Goal: Transaction & Acquisition: Purchase product/service

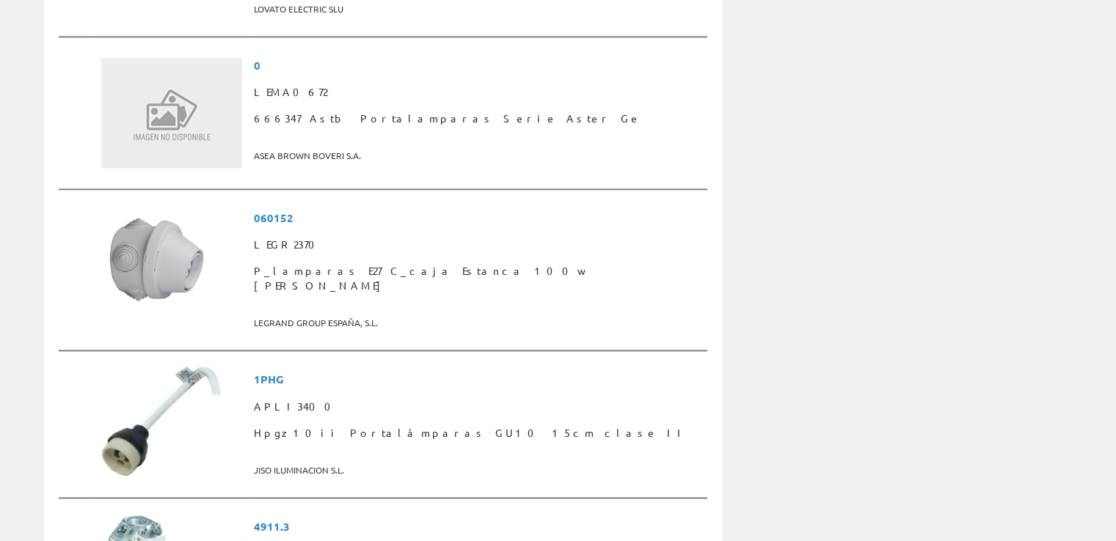
scroll to position [1822, 0]
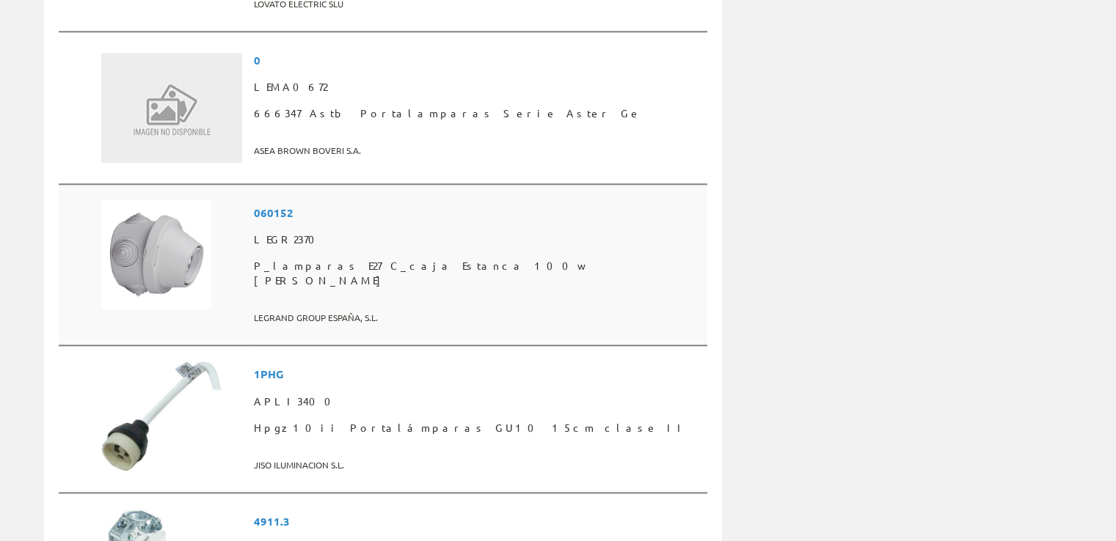
click at [280, 227] on span "LEGR2370" at bounding box center [478, 240] width 448 height 26
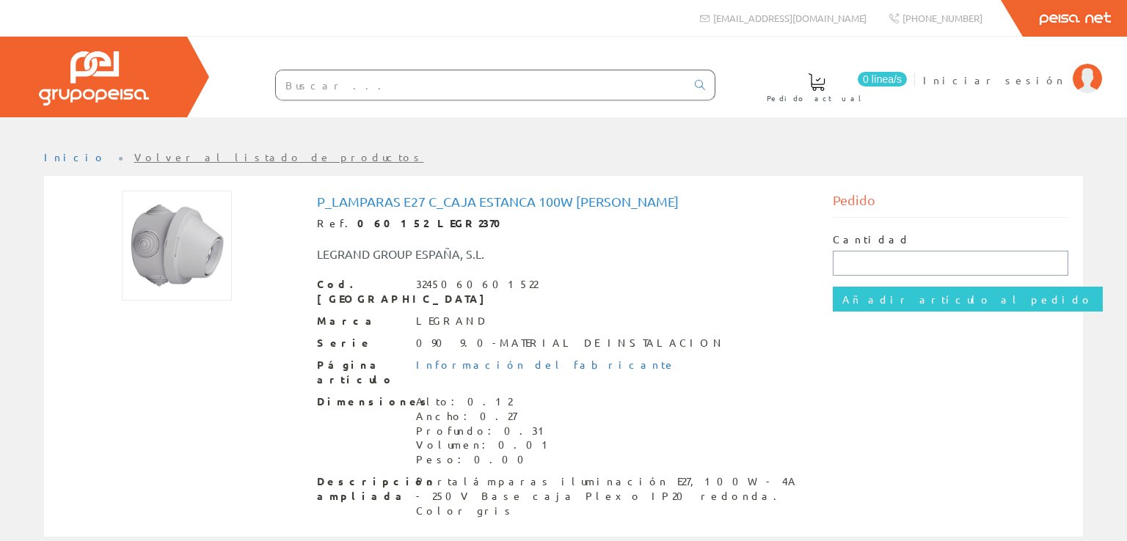
click at [898, 271] on input "text" at bounding box center [951, 263] width 236 height 25
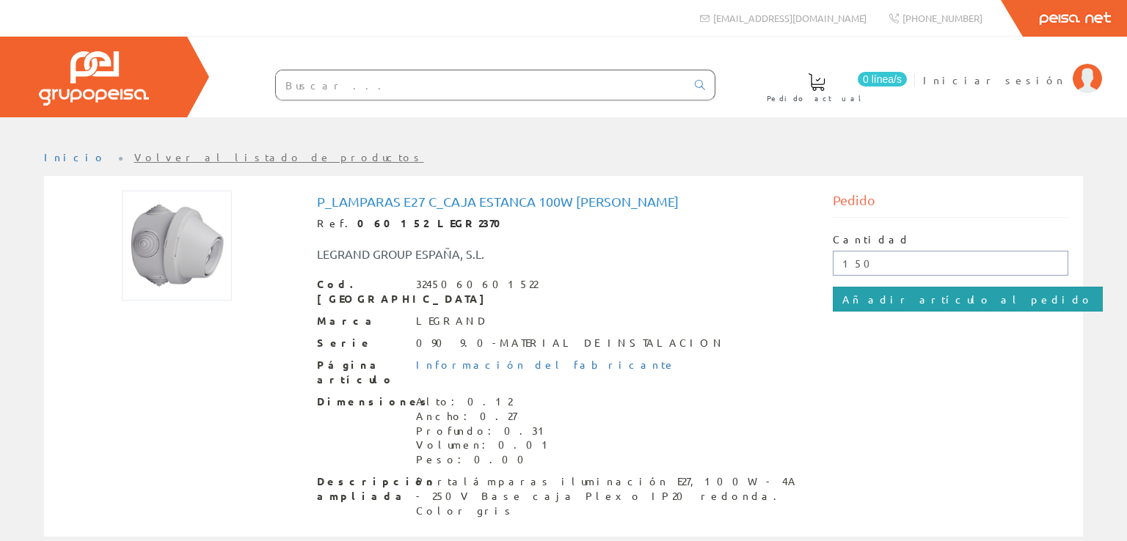
type input "150"
click at [889, 302] on input "Añadir artículo al pedido" at bounding box center [968, 299] width 270 height 25
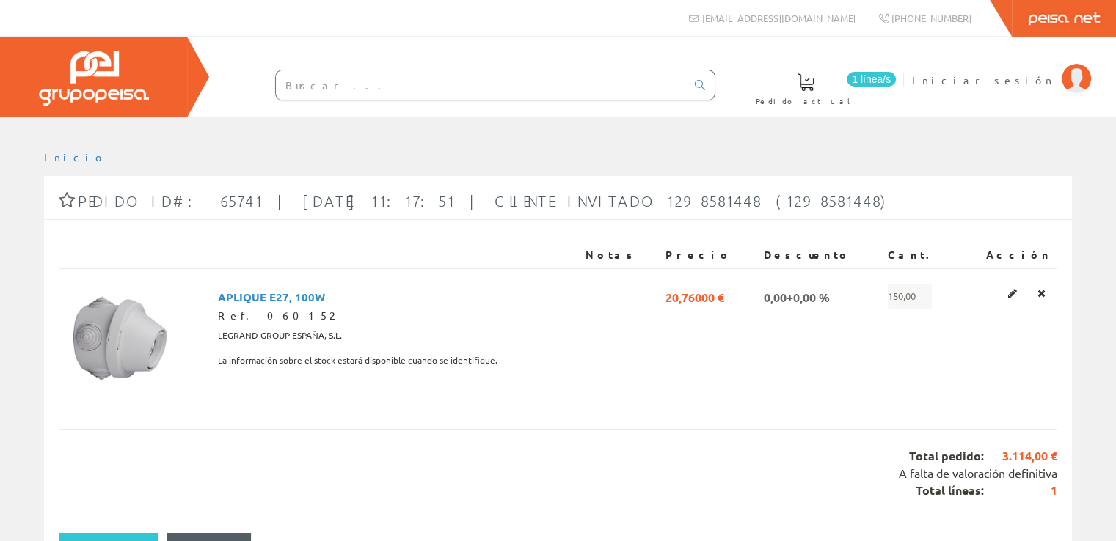
click at [900, 82] on link "1 línea/s Pedido actual" at bounding box center [820, 88] width 158 height 54
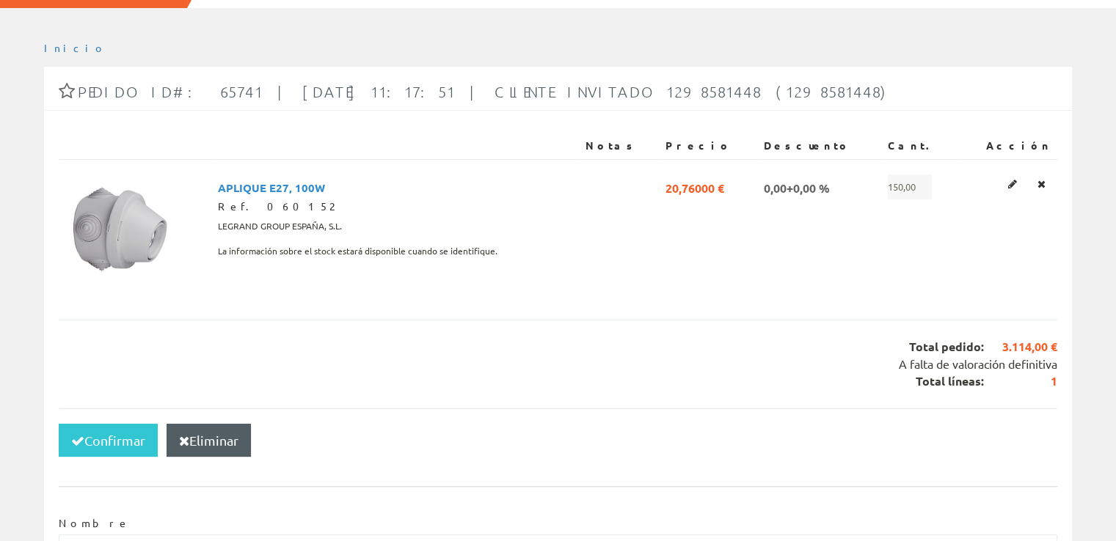
scroll to position [108, 0]
